Goal: Find specific page/section: Find specific page/section

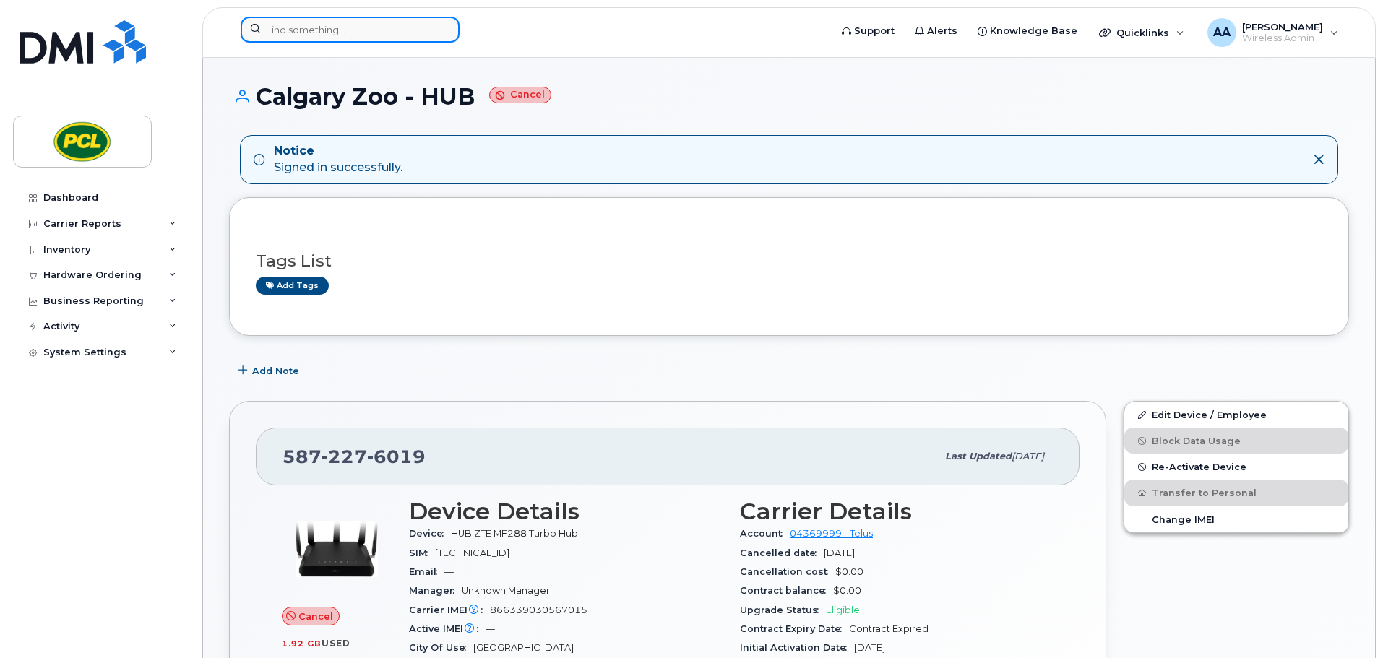
click at [379, 33] on input at bounding box center [350, 30] width 219 height 26
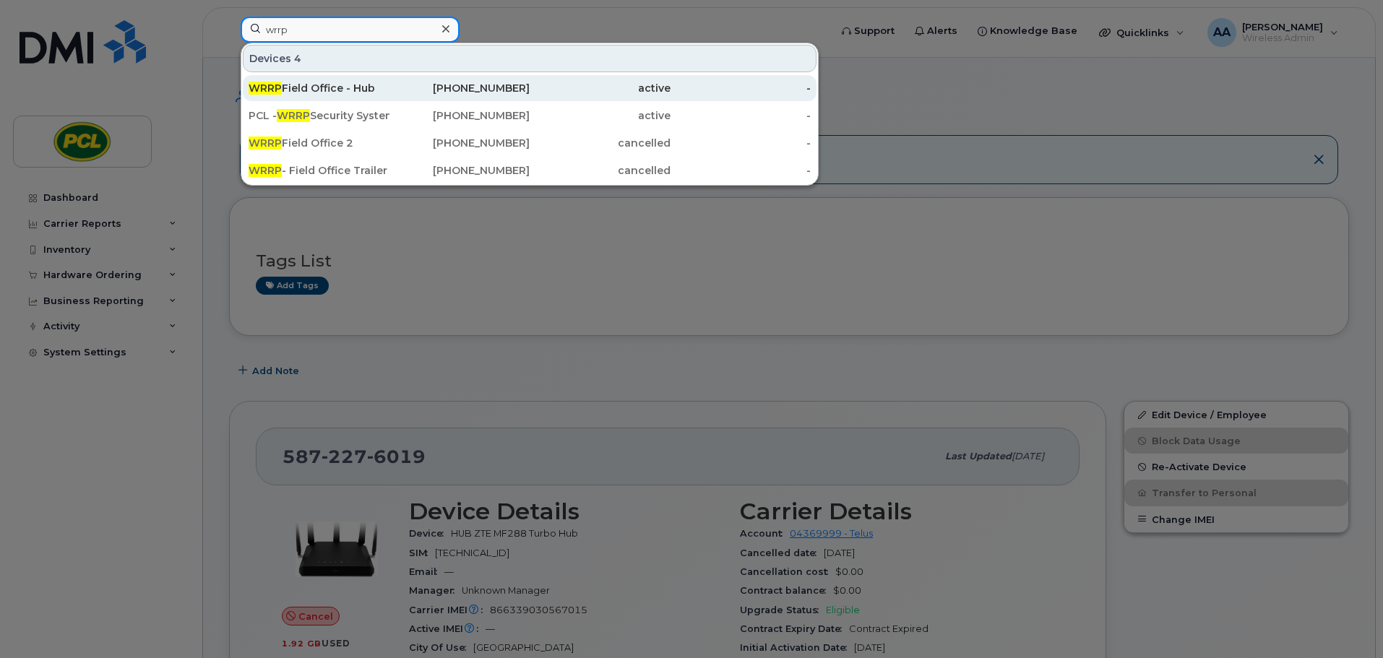
type input "wrrp"
click at [379, 82] on div "WRRP Field Office - Hub" at bounding box center [319, 88] width 141 height 14
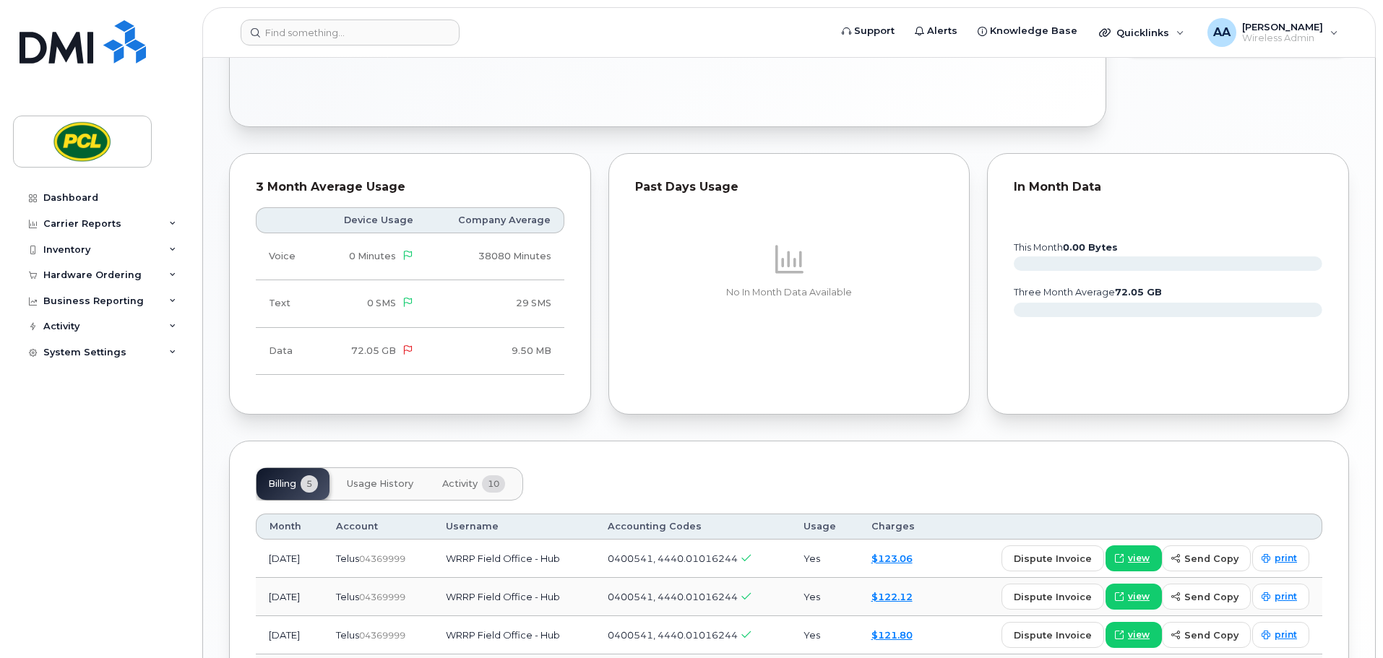
scroll to position [763, 0]
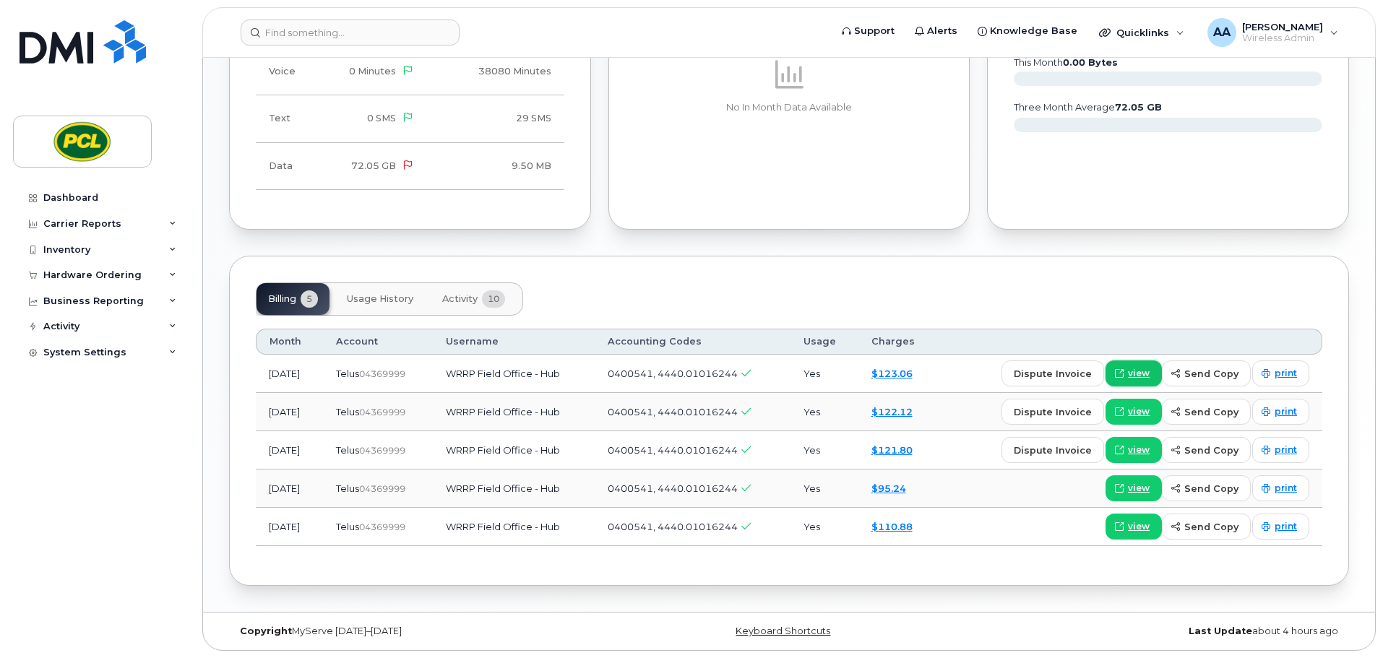
click at [1126, 376] on span at bounding box center [1119, 373] width 13 height 13
click at [361, 29] on input at bounding box center [350, 33] width 219 height 26
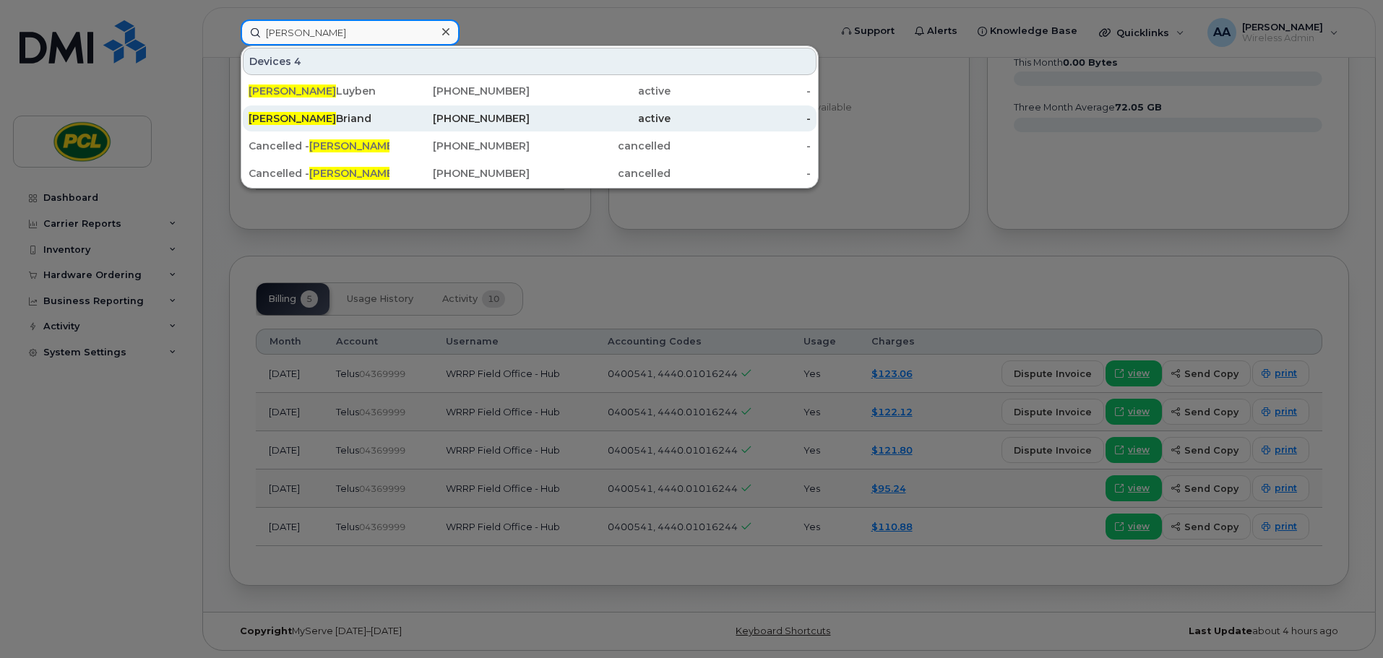
type input "nick"
click at [389, 116] on link "Nick Briand 403-819-8990 active -" at bounding box center [530, 118] width 574 height 26
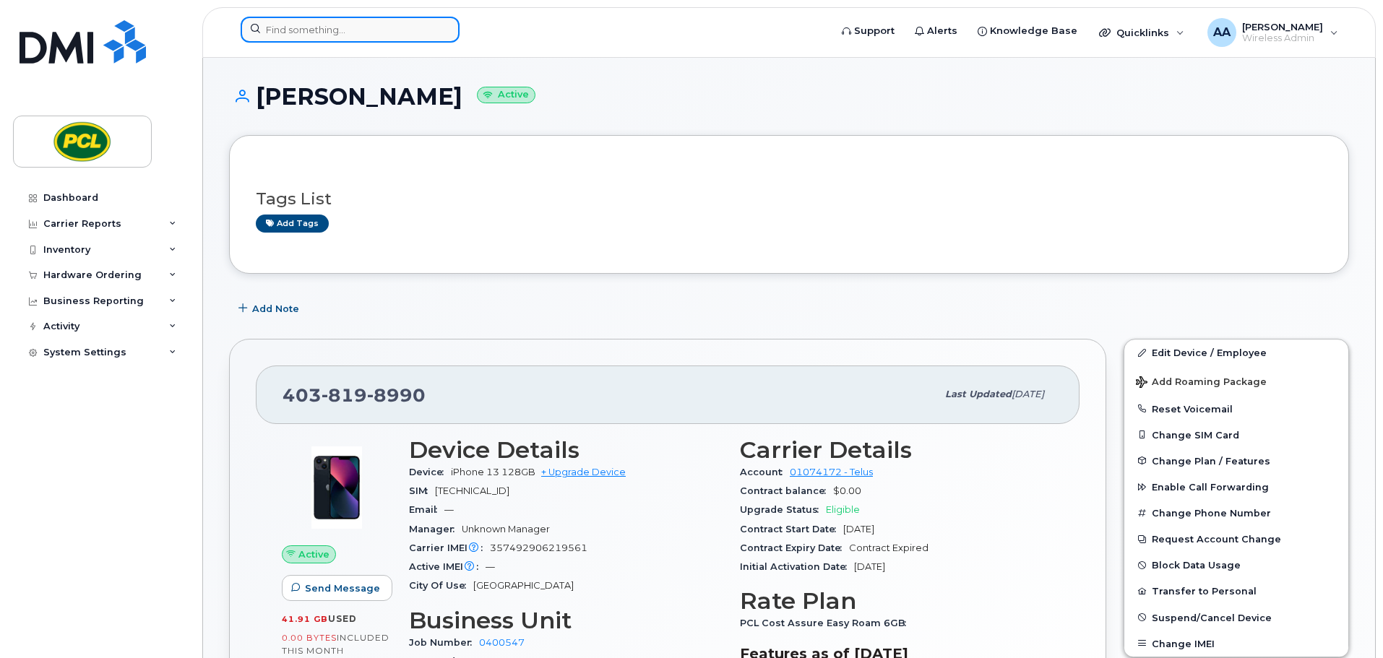
click at [319, 37] on input at bounding box center [350, 30] width 219 height 26
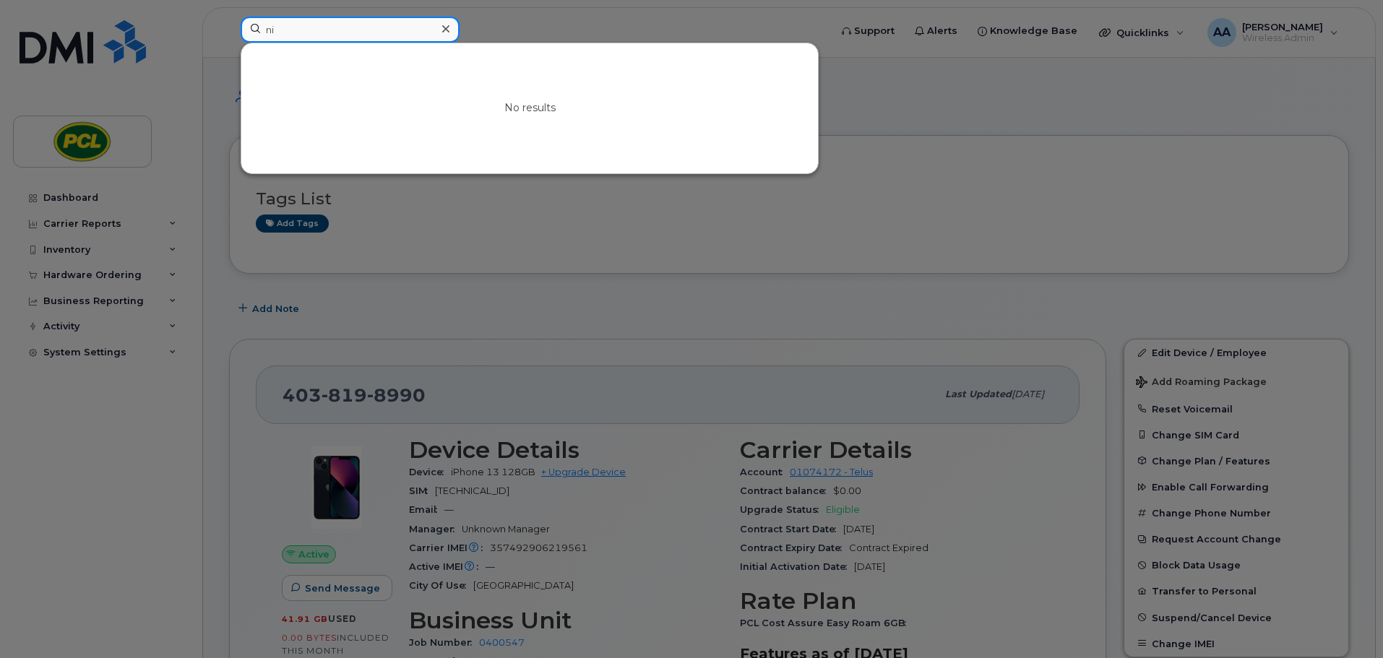
type input "n"
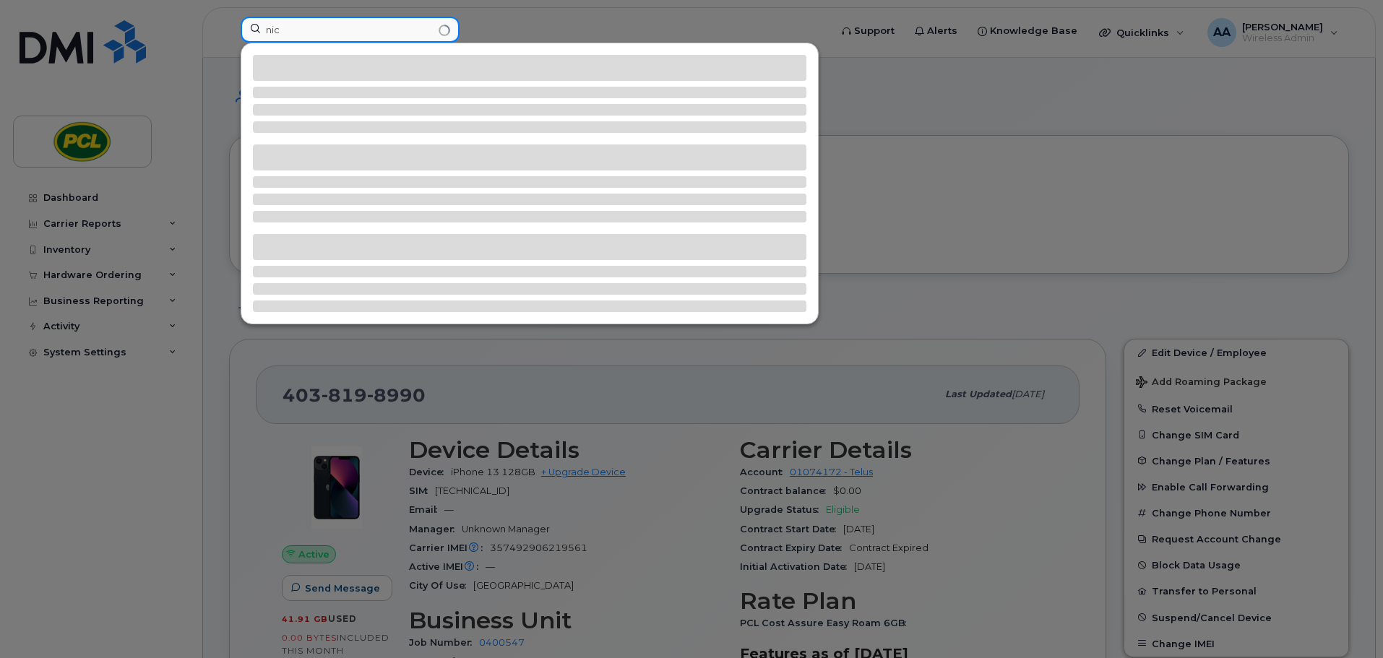
type input "nick"
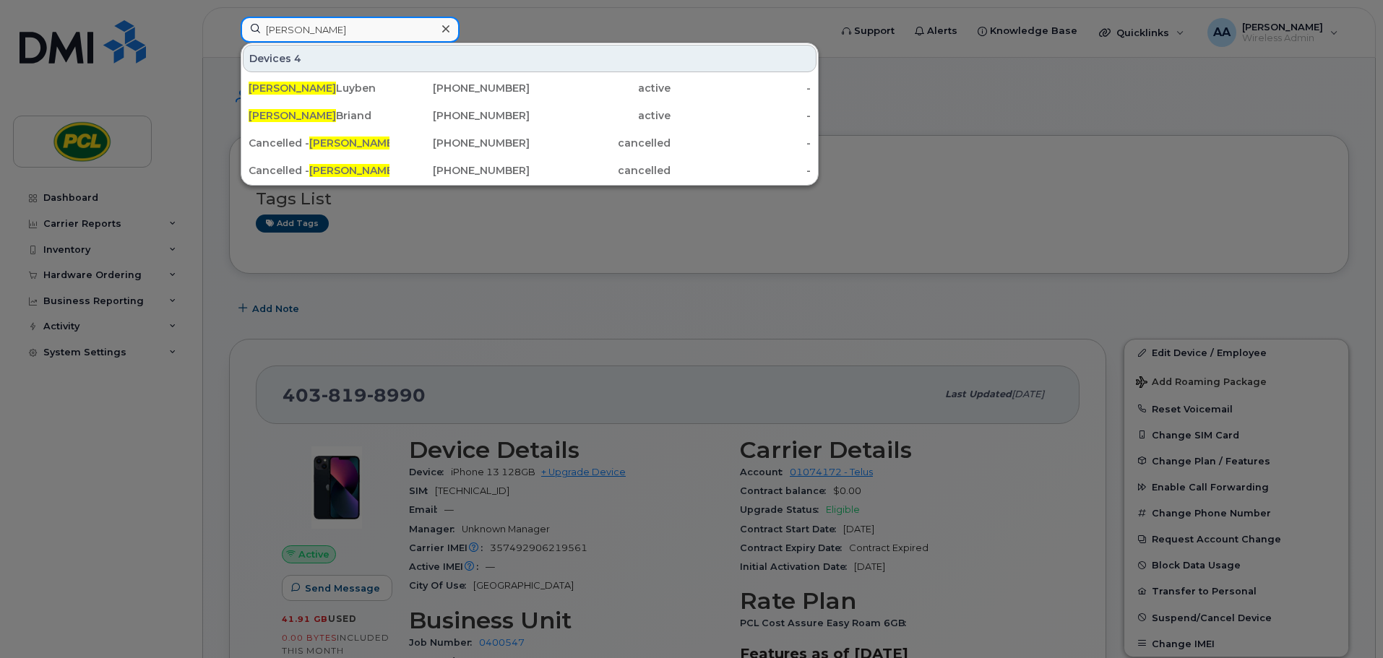
drag, startPoint x: 319, startPoint y: 37, endPoint x: 217, endPoint y: 30, distance: 101.4
click at [229, 30] on div "nick Devices 4 Nick Luyben 403-312-7960 active - Nick Briand 403-819-8990 activ…" at bounding box center [530, 33] width 603 height 32
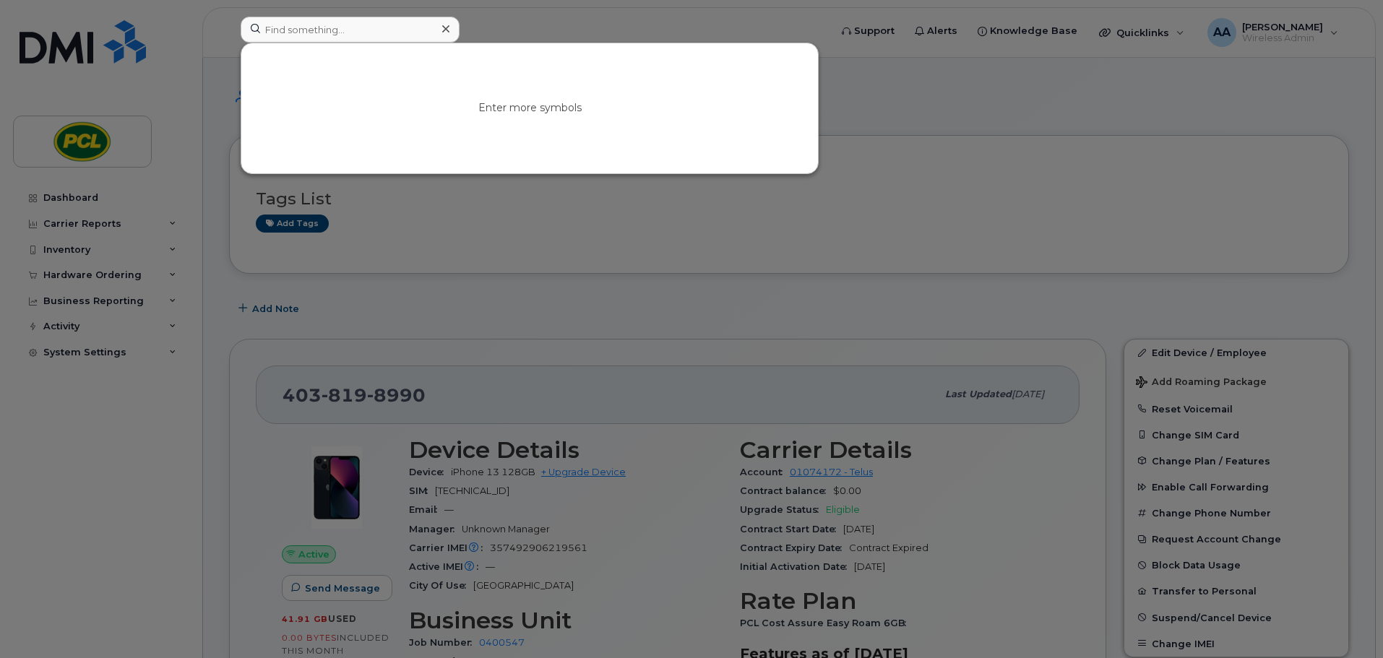
click at [175, 439] on div at bounding box center [691, 329] width 1383 height 658
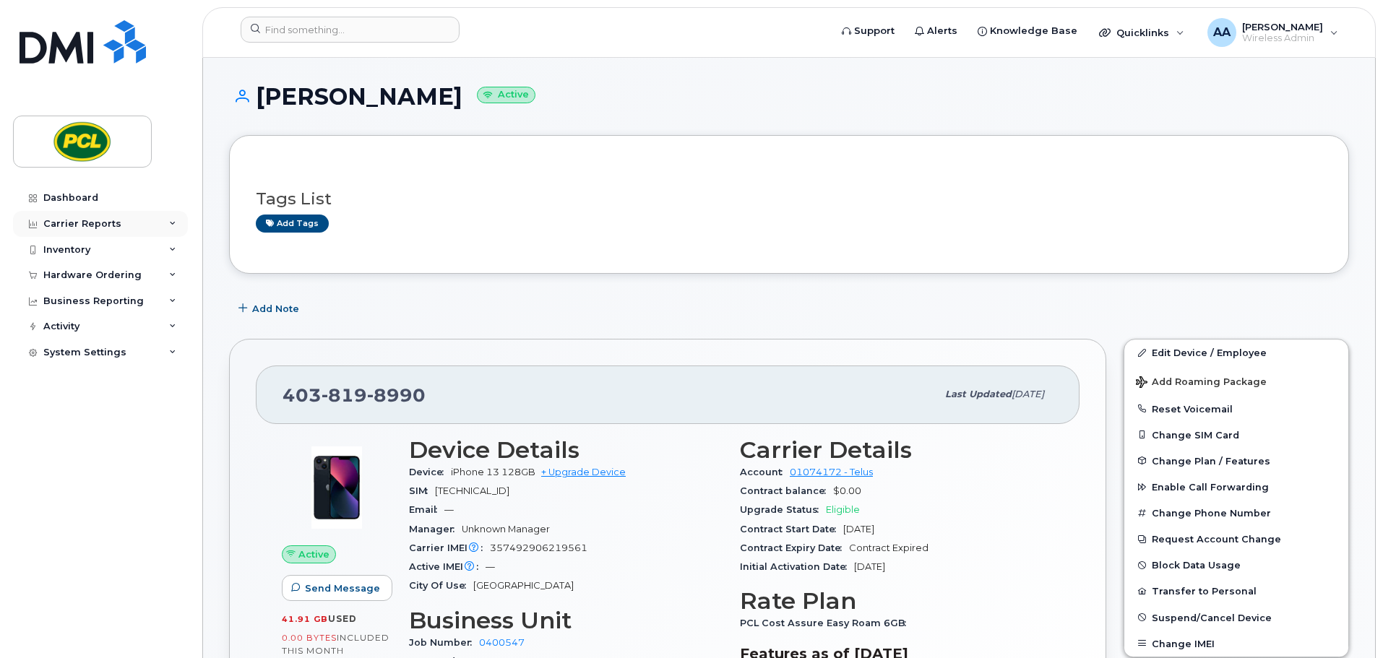
click at [98, 226] on div "Carrier Reports" at bounding box center [82, 224] width 78 height 12
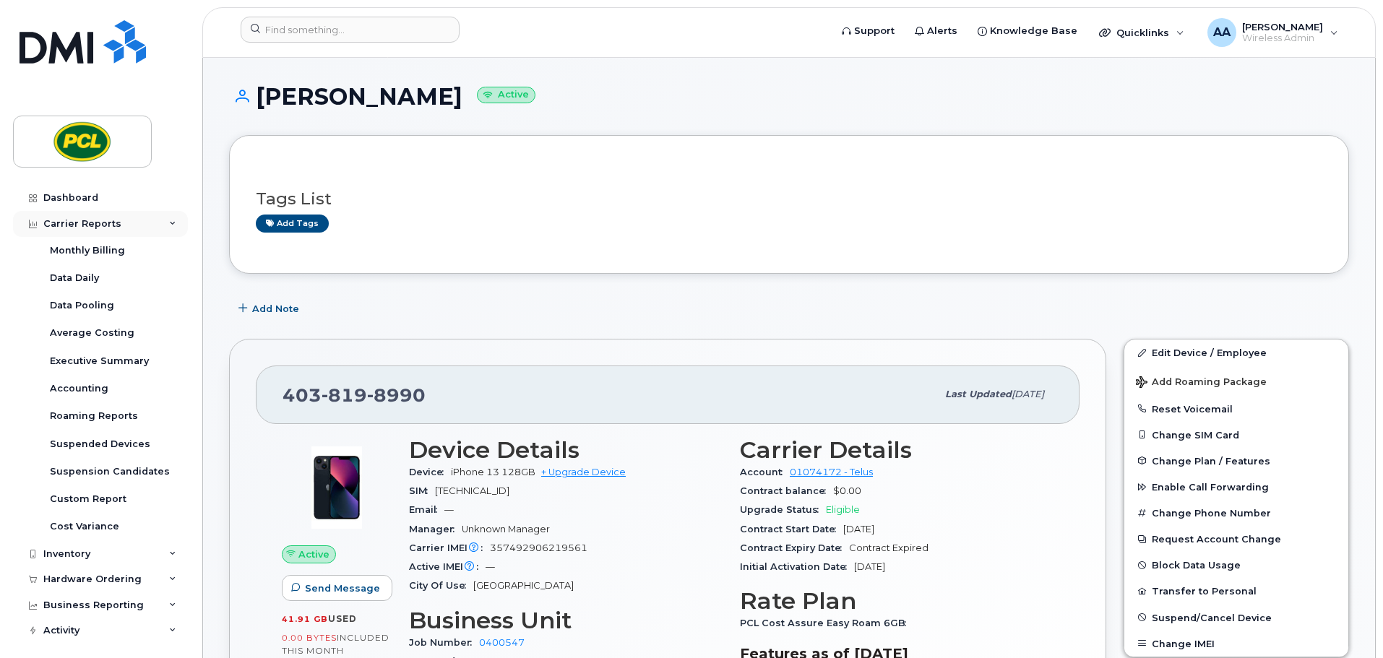
click at [98, 226] on div "Carrier Reports" at bounding box center [82, 224] width 78 height 12
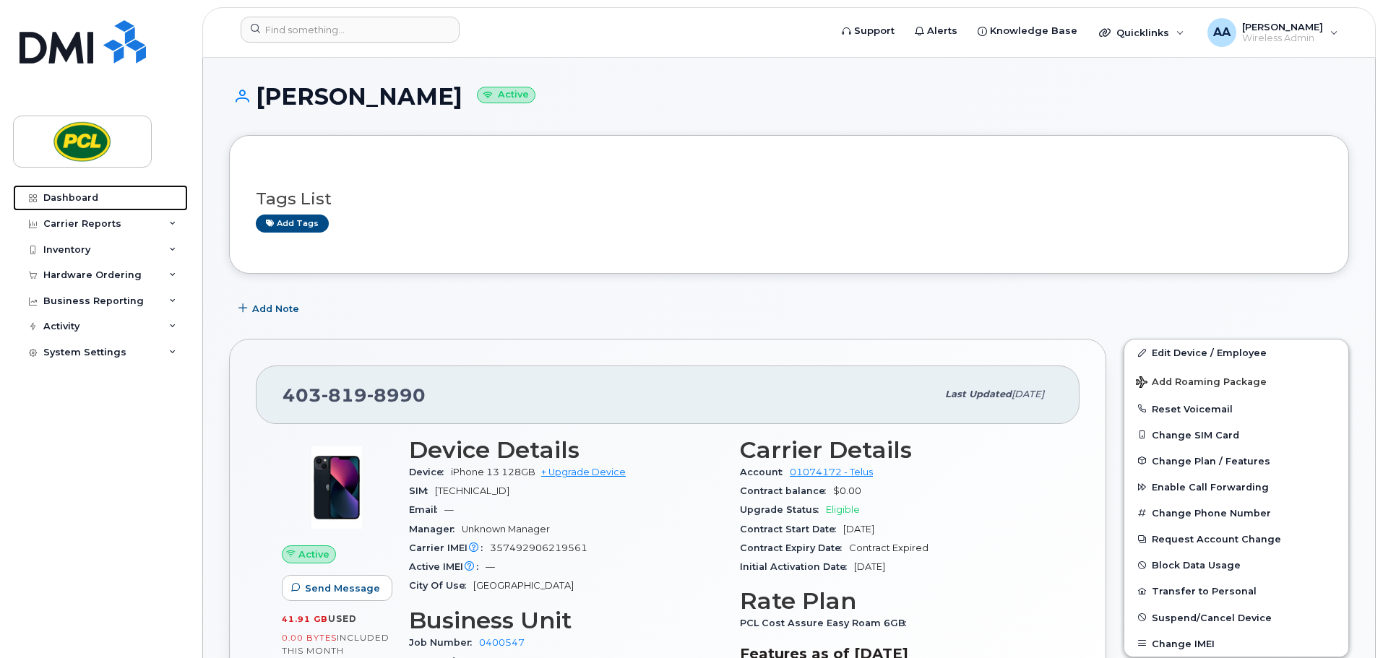
drag, startPoint x: 100, startPoint y: 196, endPoint x: 298, endPoint y: 211, distance: 198.5
click at [100, 196] on link "Dashboard" at bounding box center [100, 198] width 175 height 26
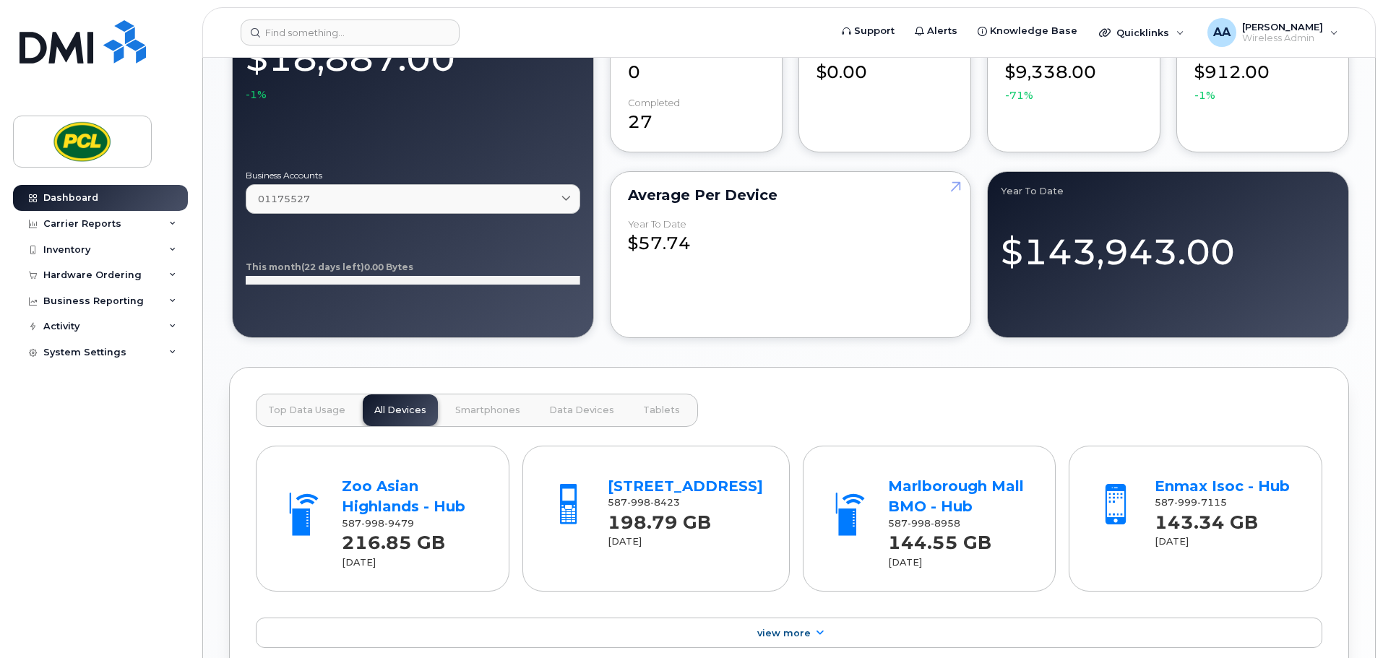
scroll to position [1467, 0]
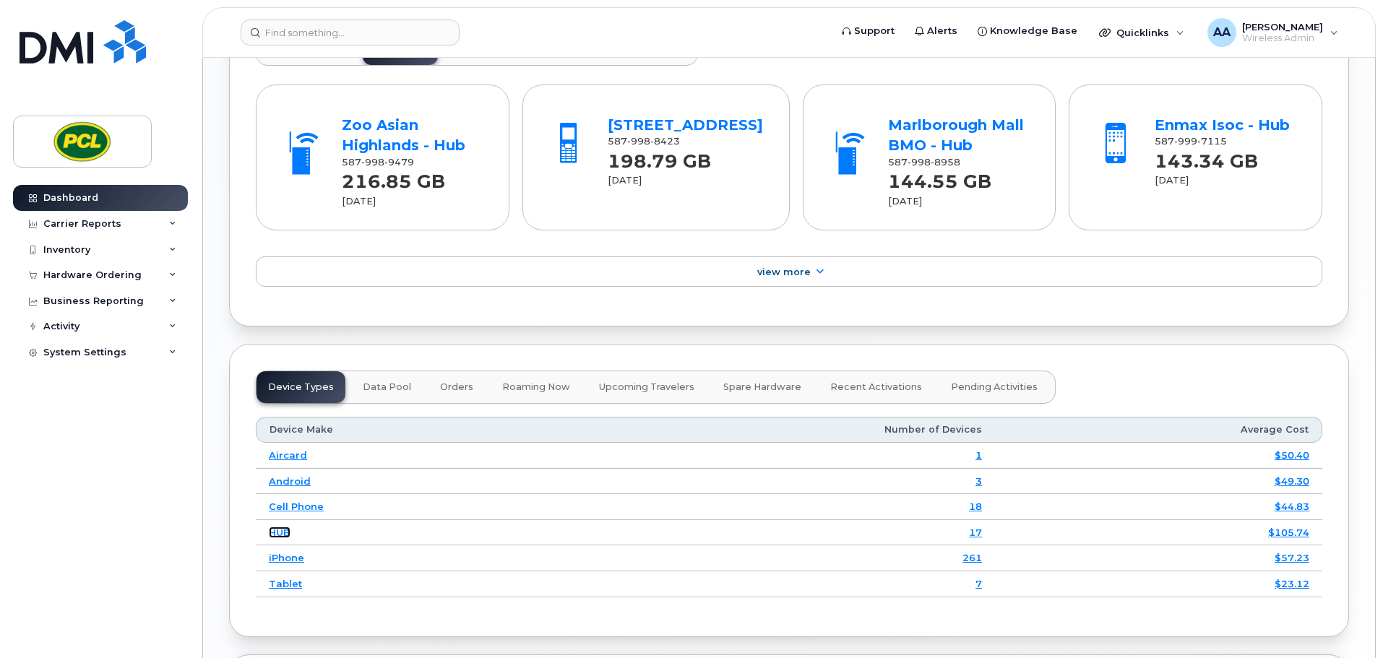
click at [280, 535] on link "HUB" at bounding box center [280, 533] width 22 height 12
click at [285, 583] on link "Tablet" at bounding box center [285, 584] width 33 height 12
click at [288, 459] on link "Aircard" at bounding box center [288, 455] width 38 height 12
click at [281, 536] on link "HUB" at bounding box center [280, 533] width 22 height 12
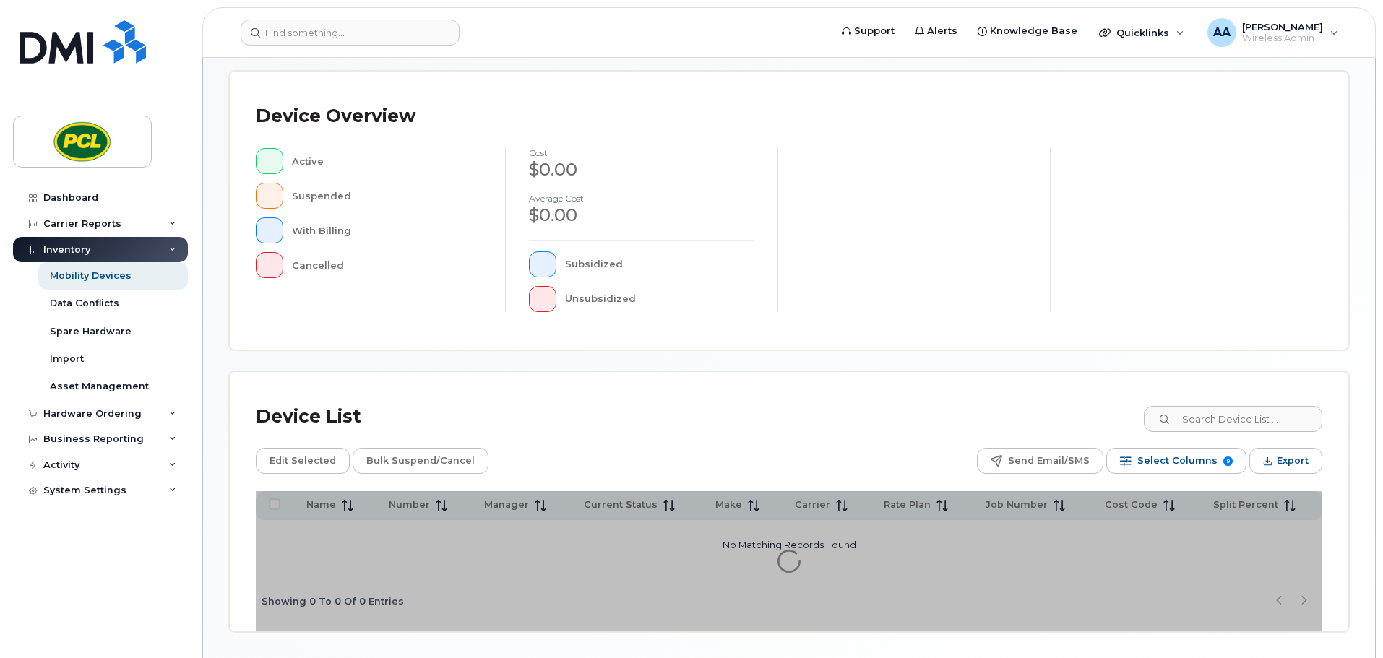
scroll to position [335, 0]
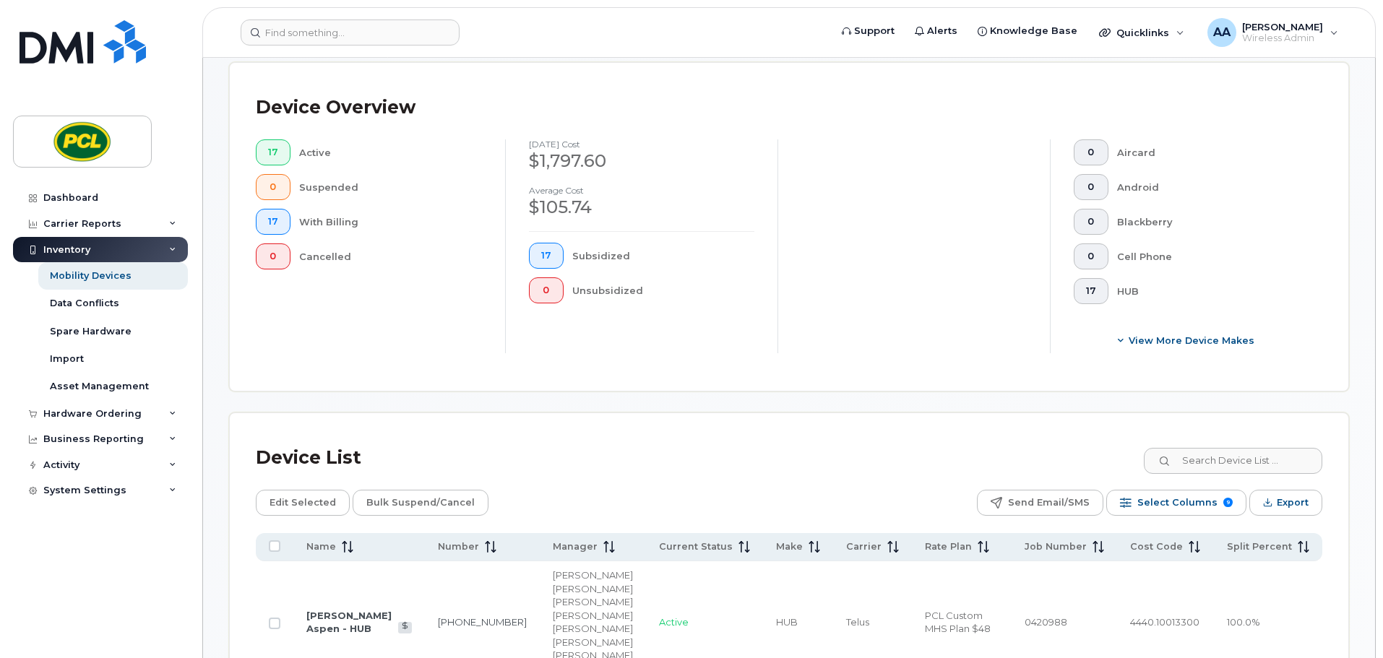
scroll to position [696, 0]
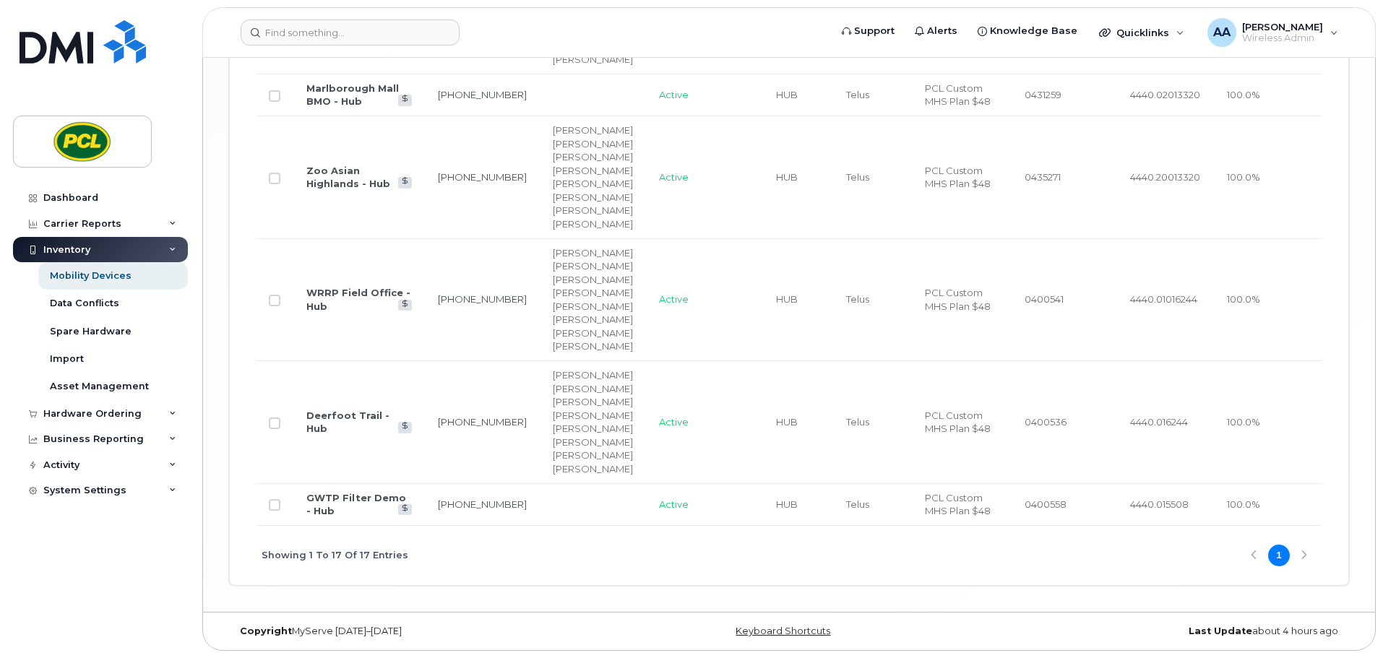
scroll to position [2856, 0]
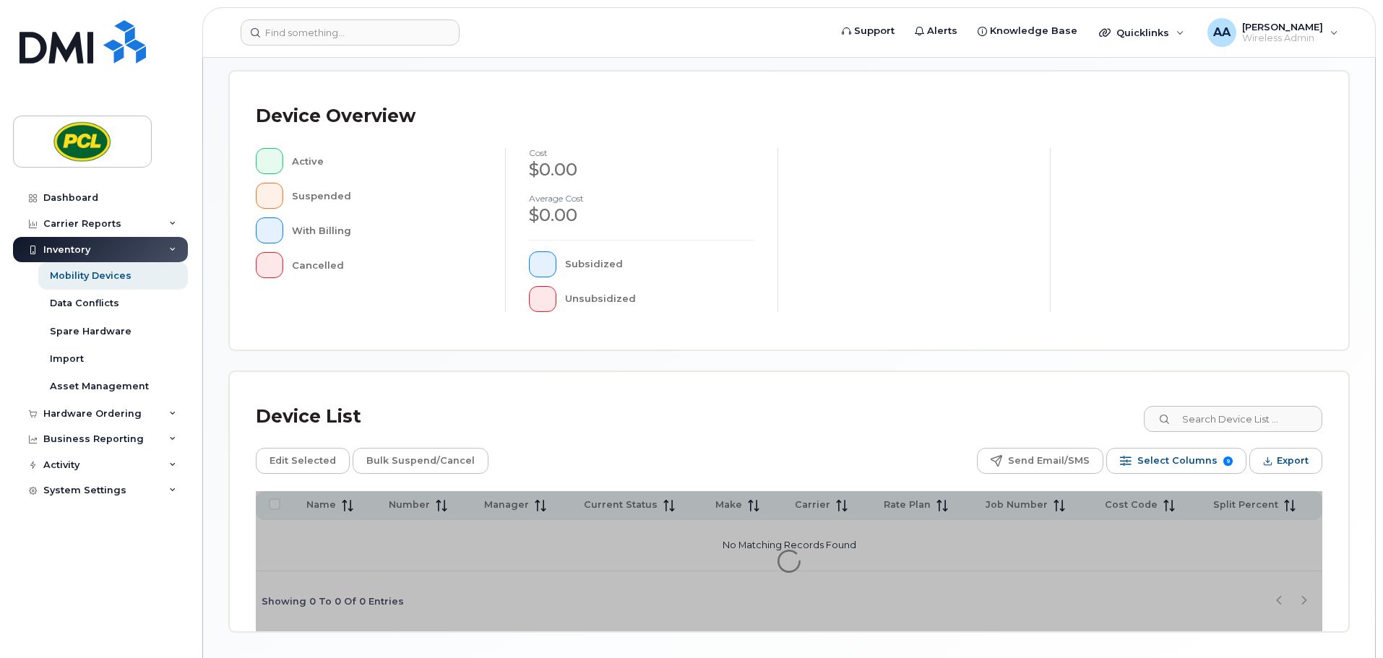
scroll to position [335, 0]
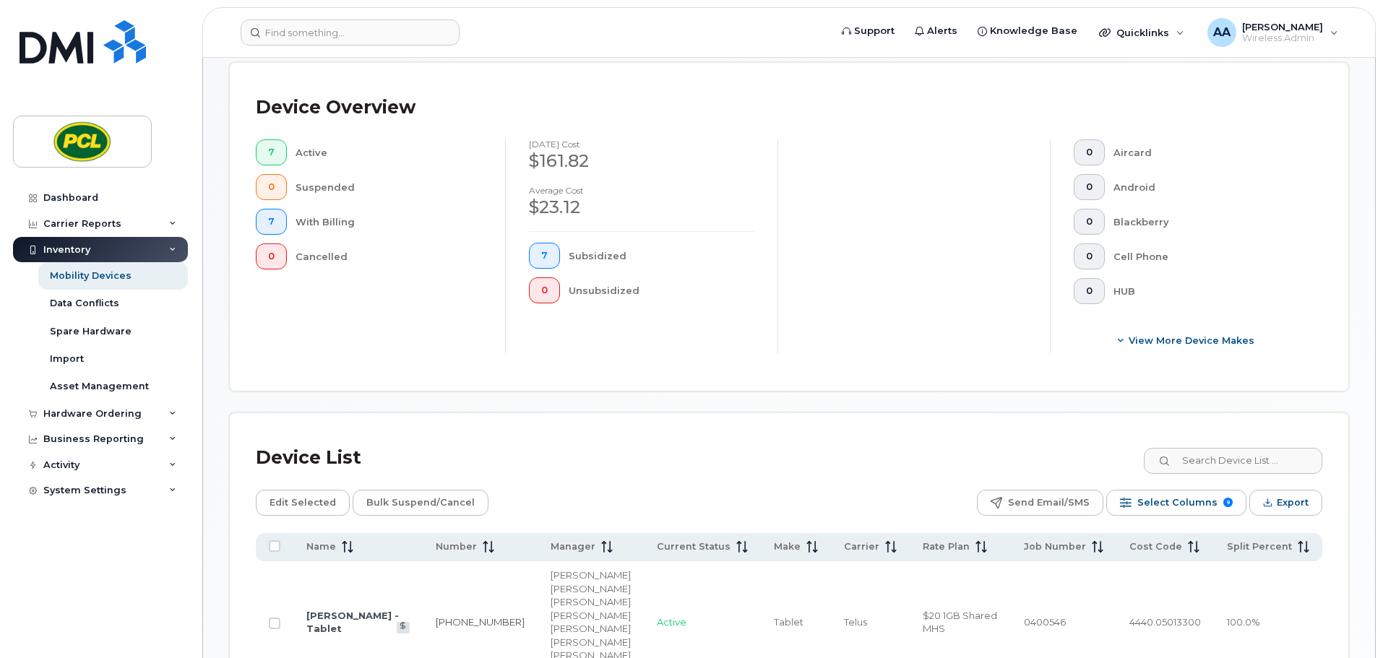
scroll to position [696, 0]
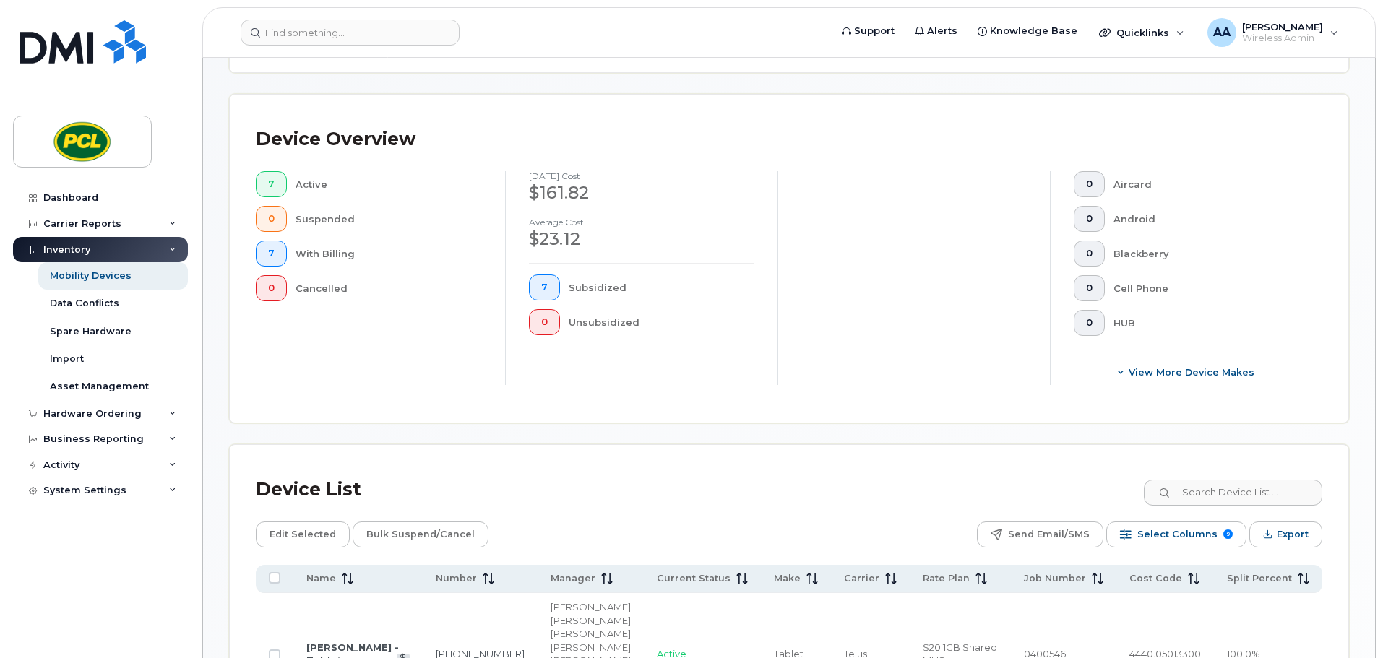
scroll to position [14, 0]
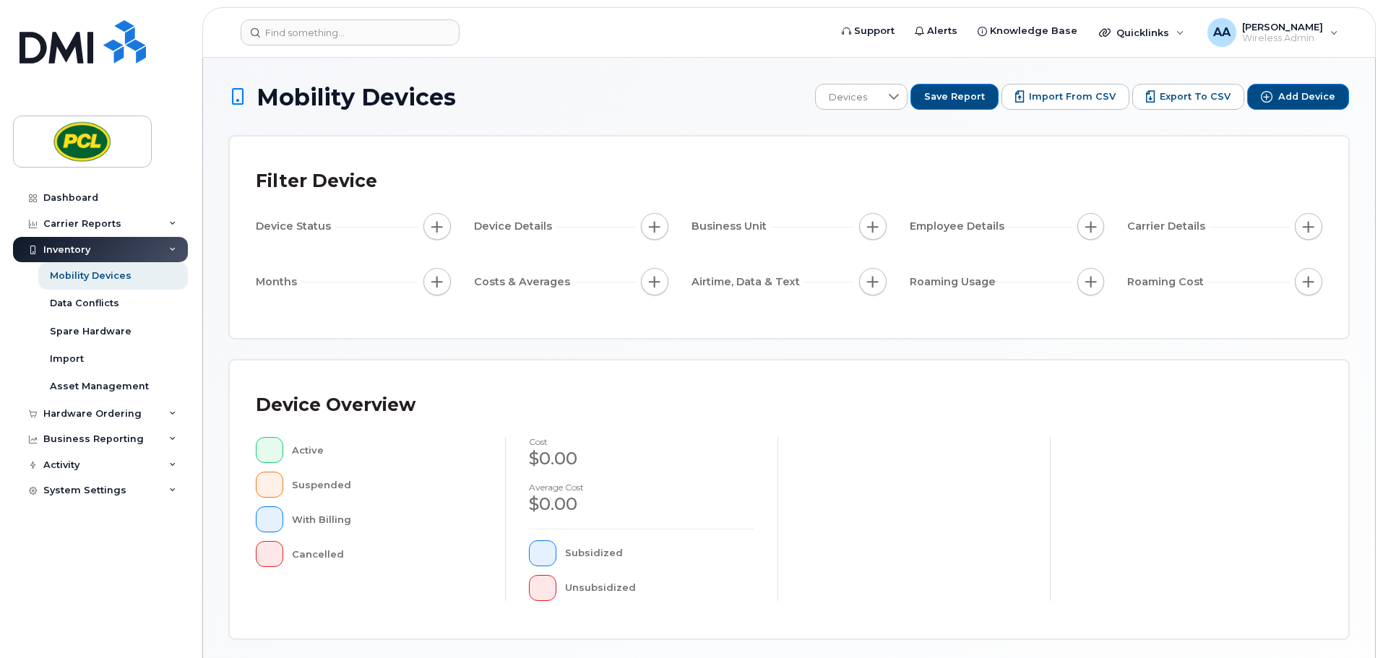
scroll to position [335, 0]
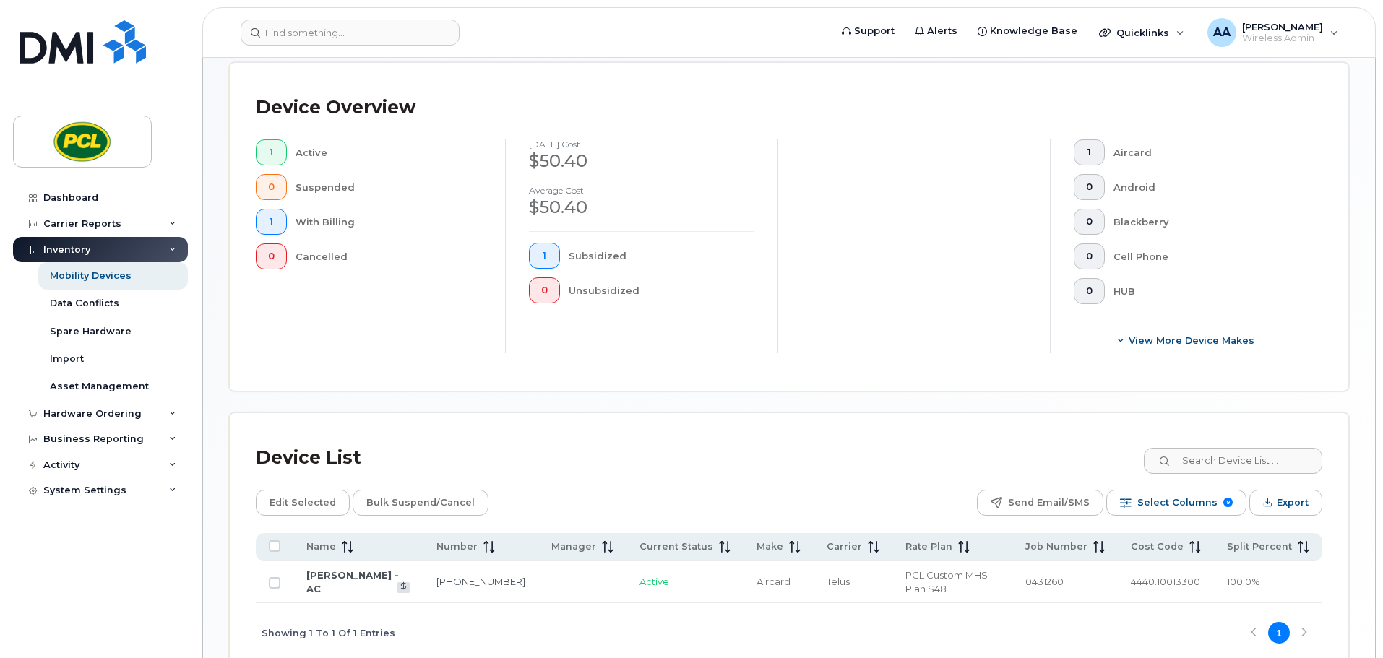
scroll to position [401, 0]
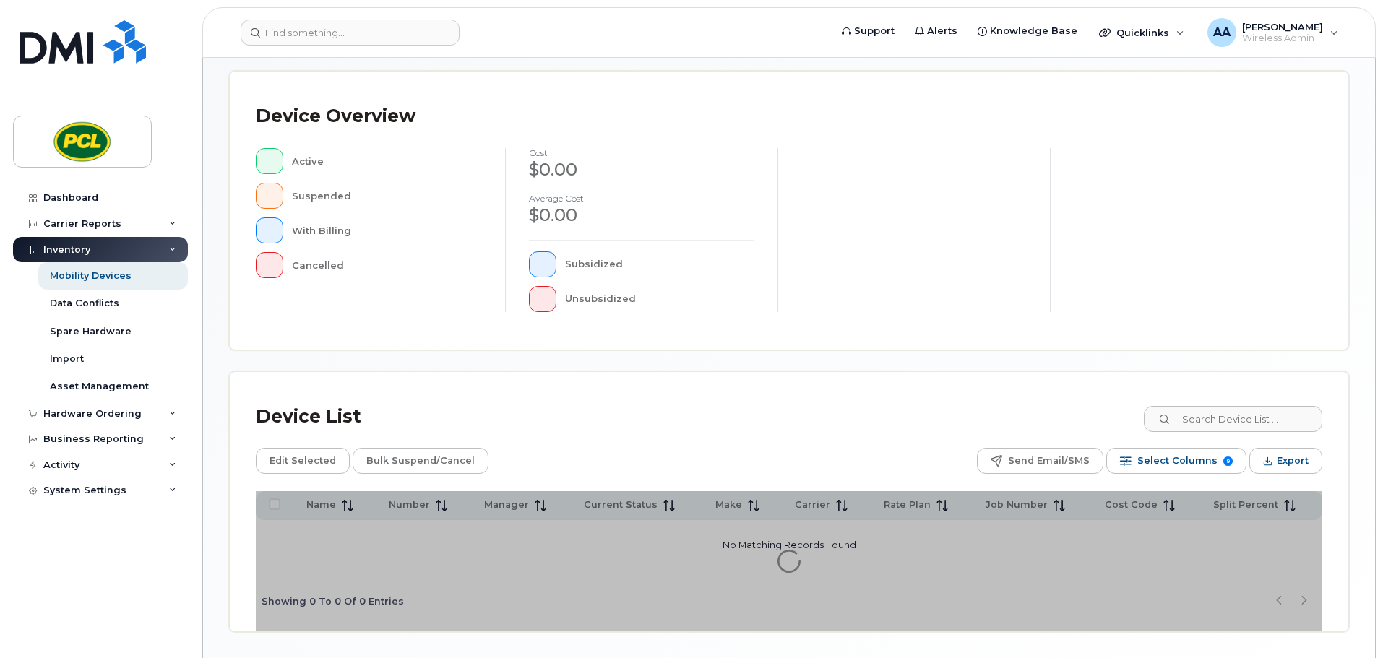
scroll to position [335, 0]
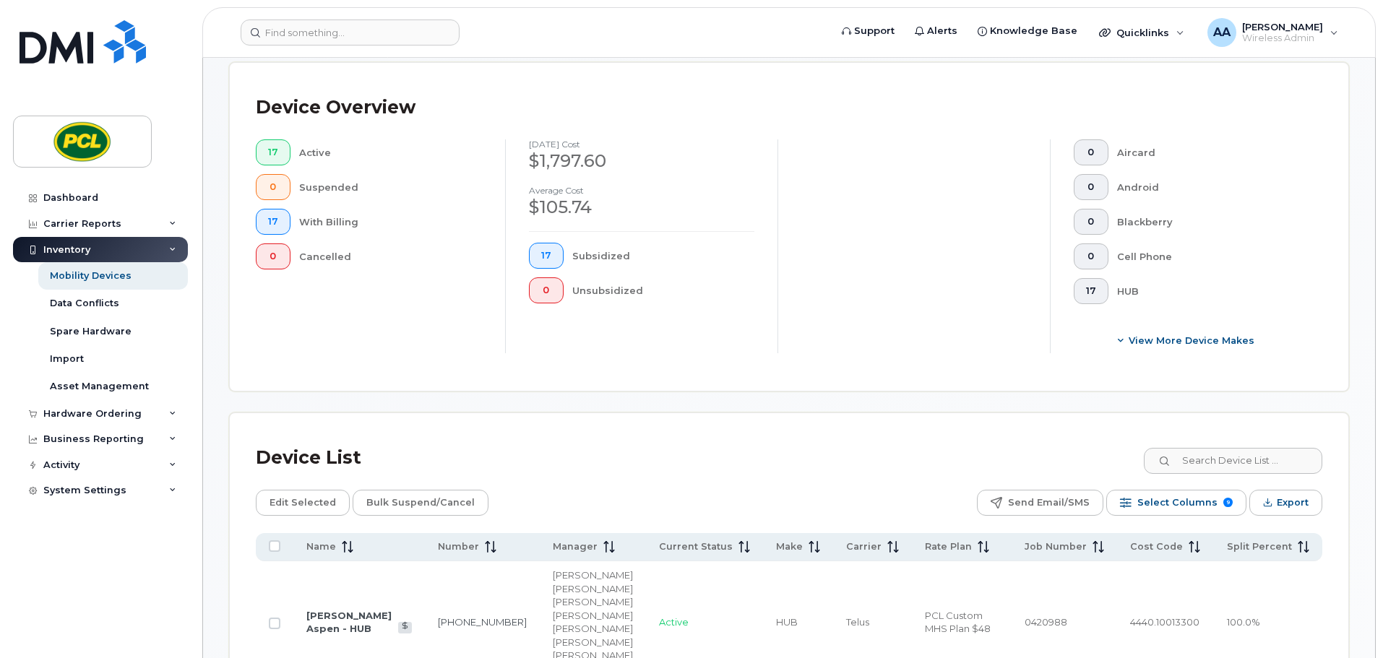
scroll to position [624, 0]
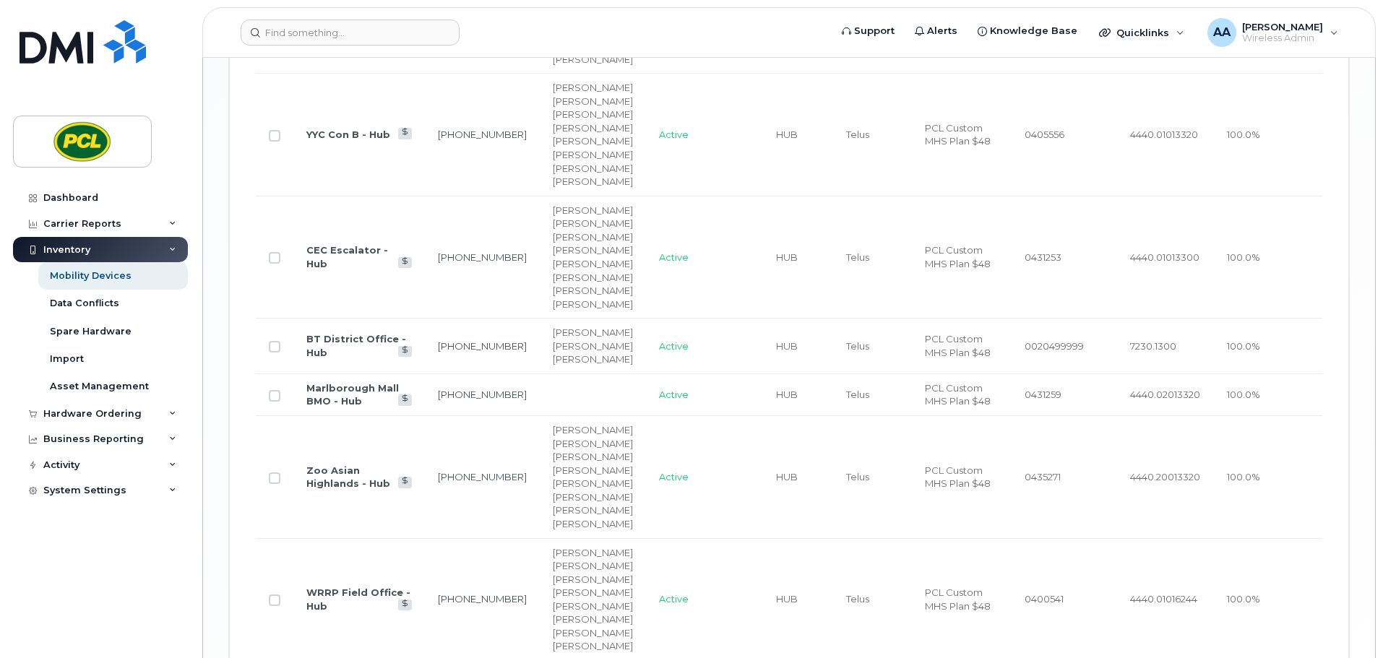
scroll to position [1411, 0]
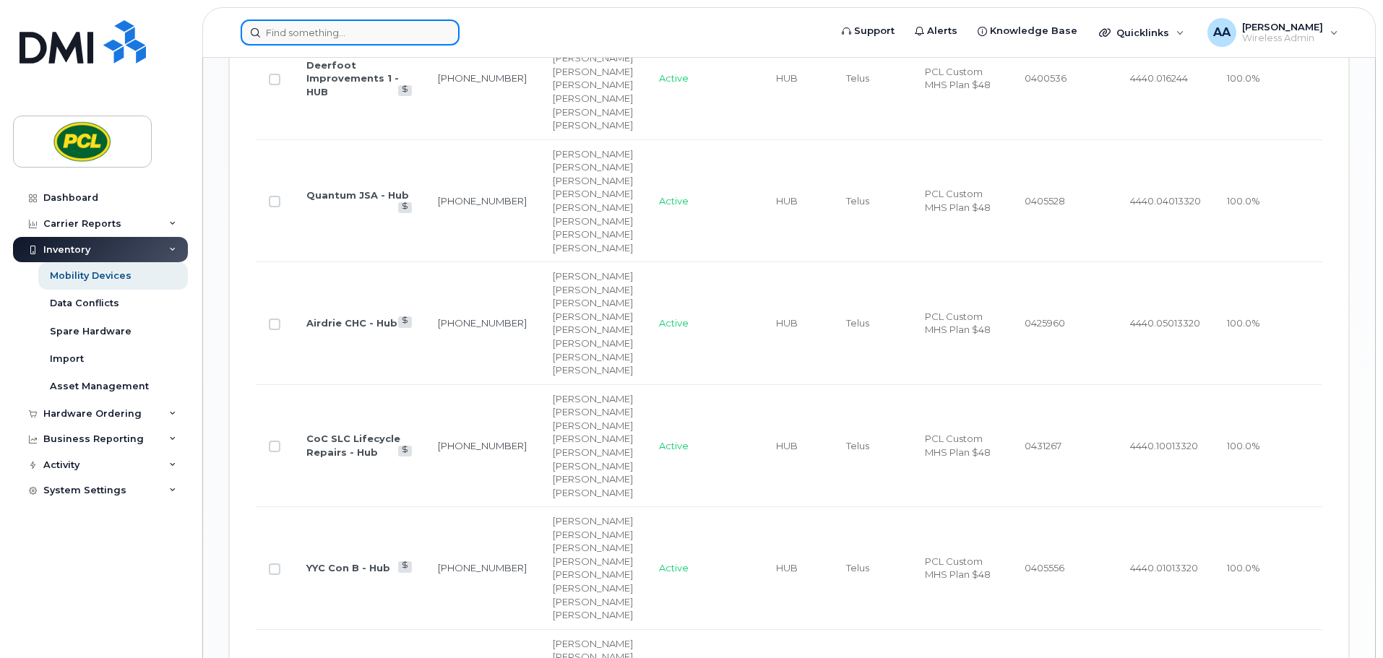
click at [298, 35] on input at bounding box center [350, 33] width 219 height 26
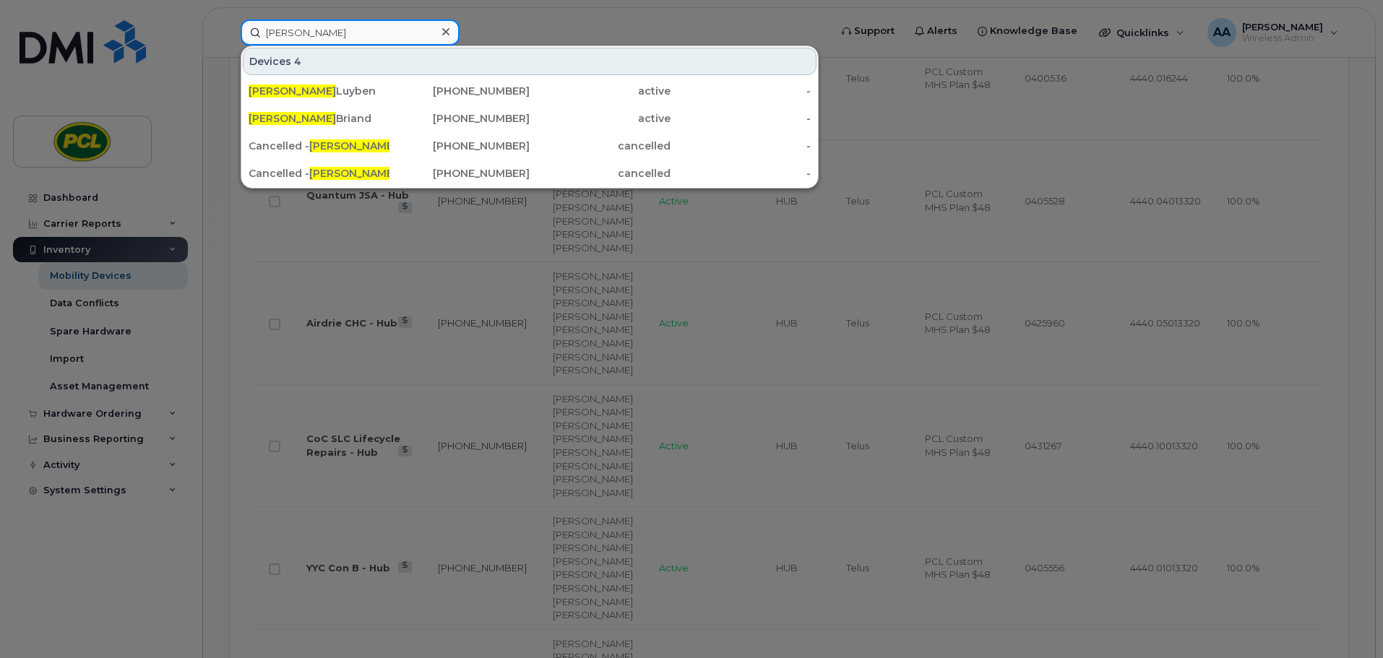
type input "[PERSON_NAME]"
click at [105, 566] on div at bounding box center [691, 329] width 1383 height 658
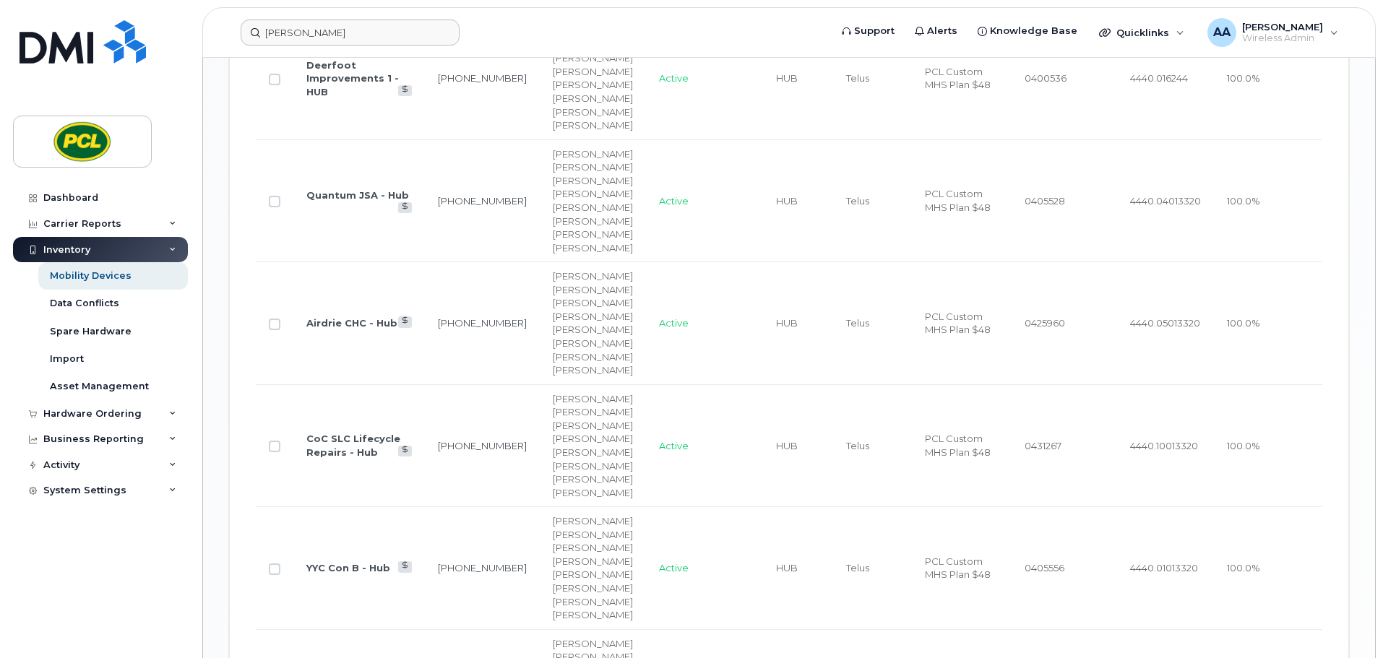
click at [131, 248] on div "Inventory" at bounding box center [100, 250] width 175 height 26
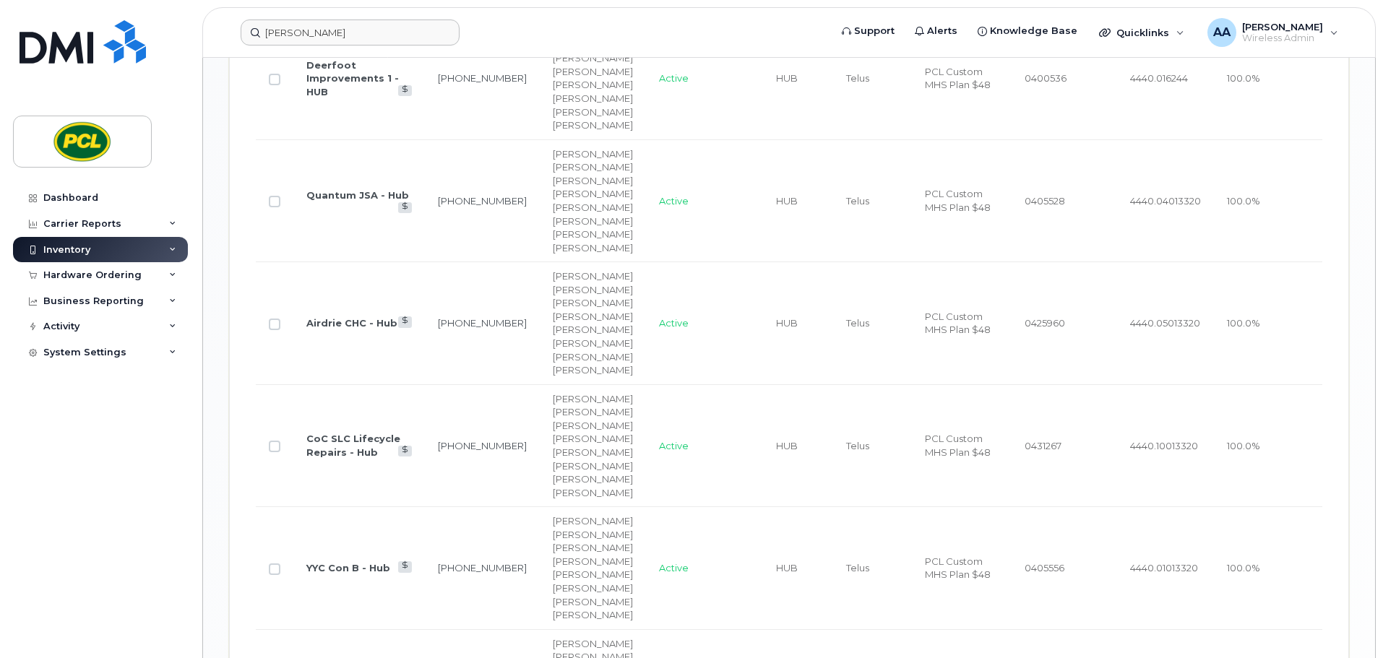
click at [131, 248] on div "Inventory" at bounding box center [100, 250] width 175 height 26
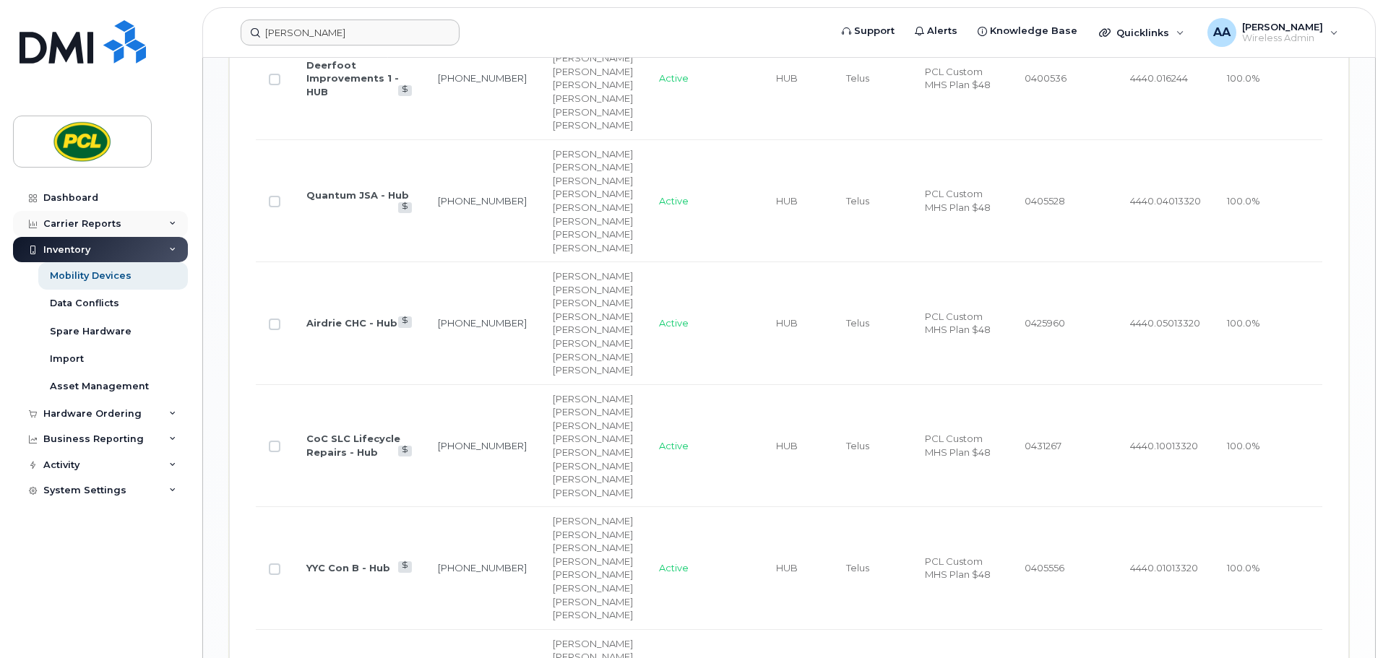
click at [108, 225] on div "Carrier Reports" at bounding box center [82, 224] width 78 height 12
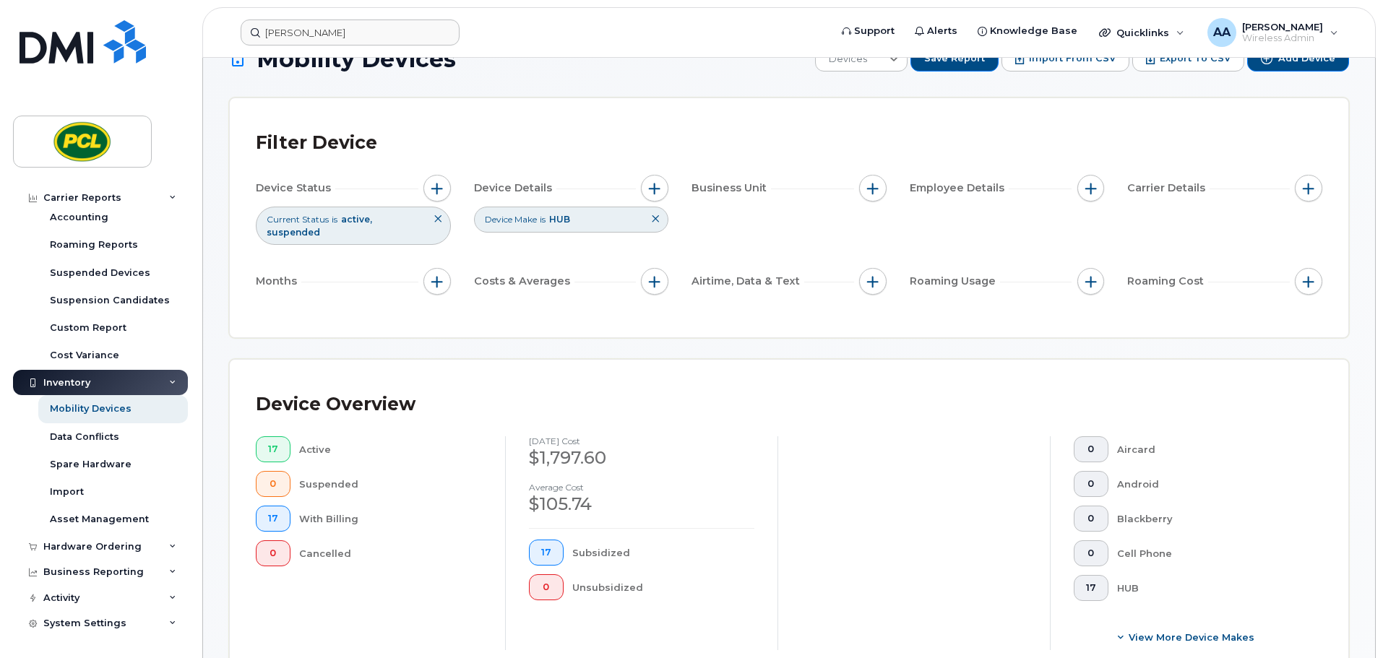
scroll to position [0, 0]
